Goal: Transaction & Acquisition: Purchase product/service

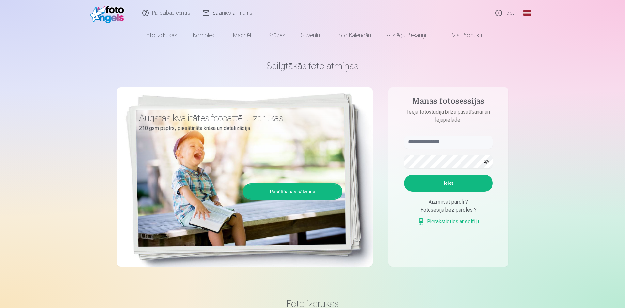
click at [508, 15] on link "Ieiet" at bounding box center [504, 13] width 31 height 26
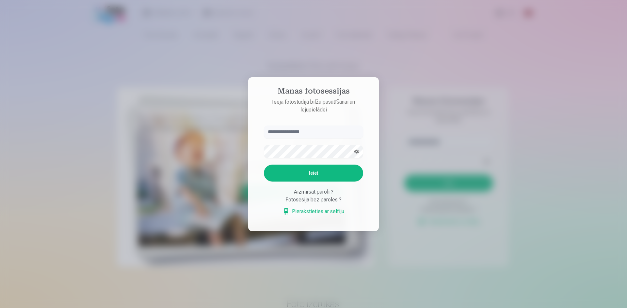
click at [298, 134] on input "text" at bounding box center [313, 132] width 99 height 13
type input "**********"
click at [312, 172] on button "Ieiet" at bounding box center [313, 173] width 99 height 17
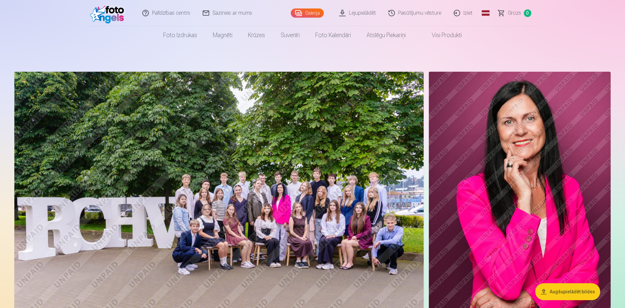
click at [302, 219] on img at bounding box center [218, 208] width 409 height 273
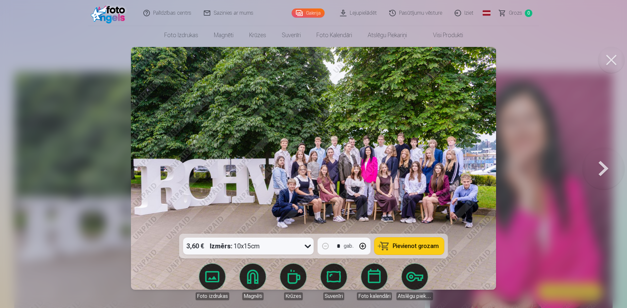
click at [602, 169] on button at bounding box center [603, 169] width 42 height 118
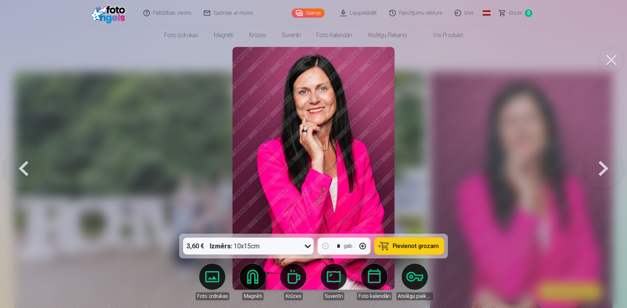
click at [602, 169] on button at bounding box center [603, 169] width 42 height 118
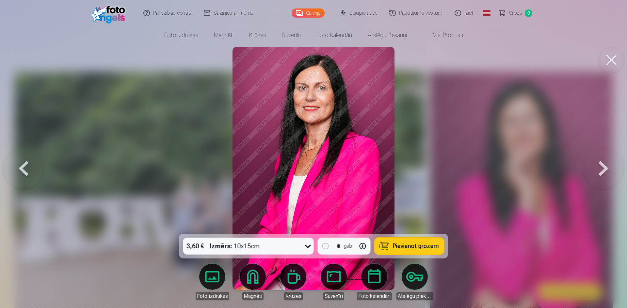
click at [602, 169] on button at bounding box center [603, 169] width 42 height 118
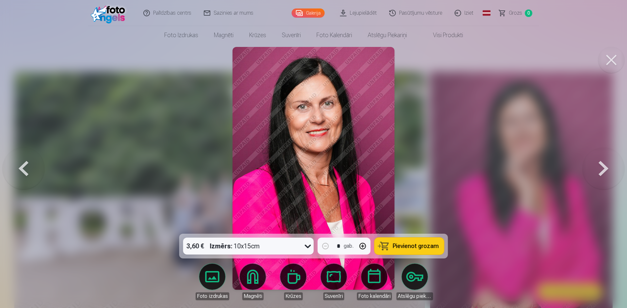
click at [602, 169] on button at bounding box center [603, 169] width 42 height 118
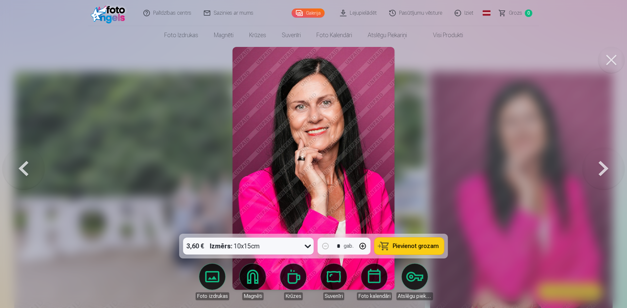
click at [602, 169] on button at bounding box center [603, 169] width 42 height 118
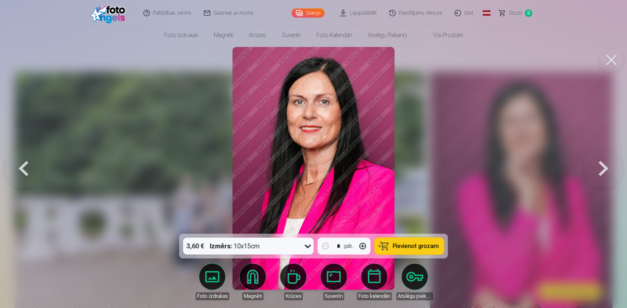
click at [602, 169] on button at bounding box center [603, 169] width 42 height 118
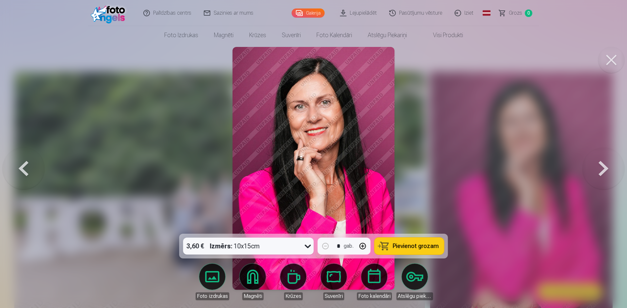
click at [602, 169] on button at bounding box center [603, 169] width 42 height 118
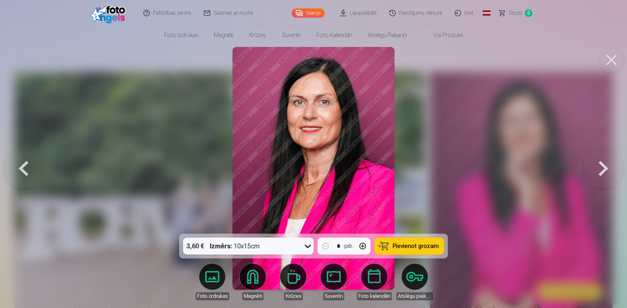
click at [602, 169] on button at bounding box center [603, 169] width 42 height 118
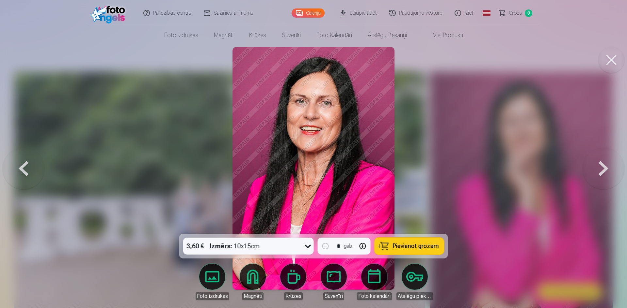
click at [602, 169] on button at bounding box center [603, 169] width 42 height 118
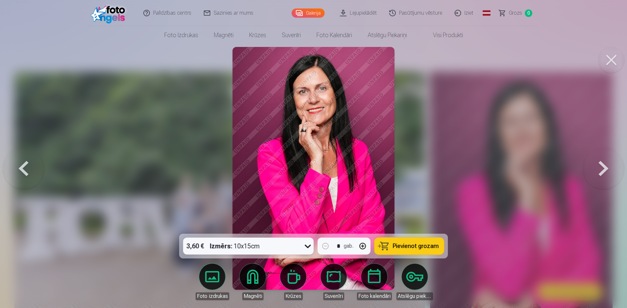
click at [602, 169] on button at bounding box center [603, 169] width 42 height 118
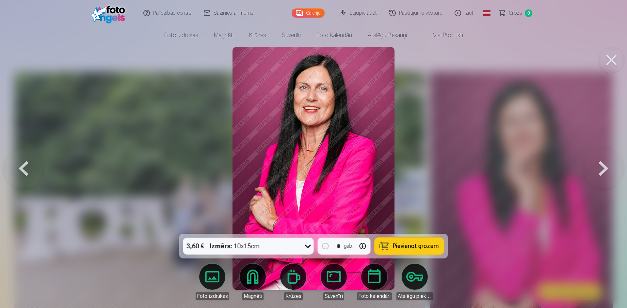
click at [602, 169] on button at bounding box center [603, 169] width 42 height 118
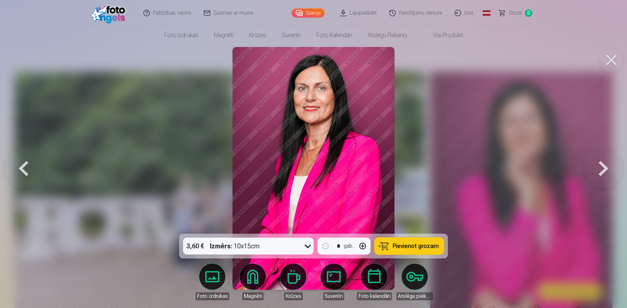
click at [602, 169] on button at bounding box center [603, 169] width 42 height 118
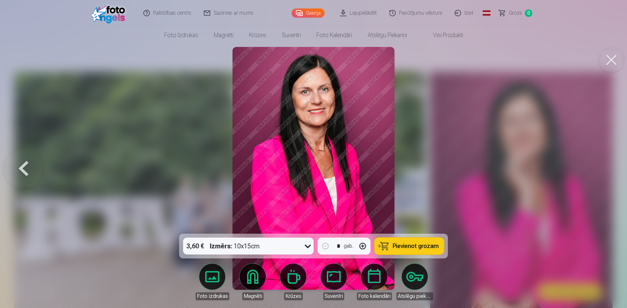
click at [602, 169] on div at bounding box center [313, 154] width 627 height 308
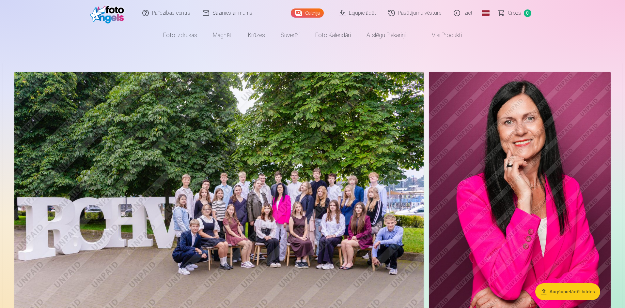
click at [466, 13] on link "Iziet" at bounding box center [463, 13] width 31 height 26
